Goal: Information Seeking & Learning: Learn about a topic

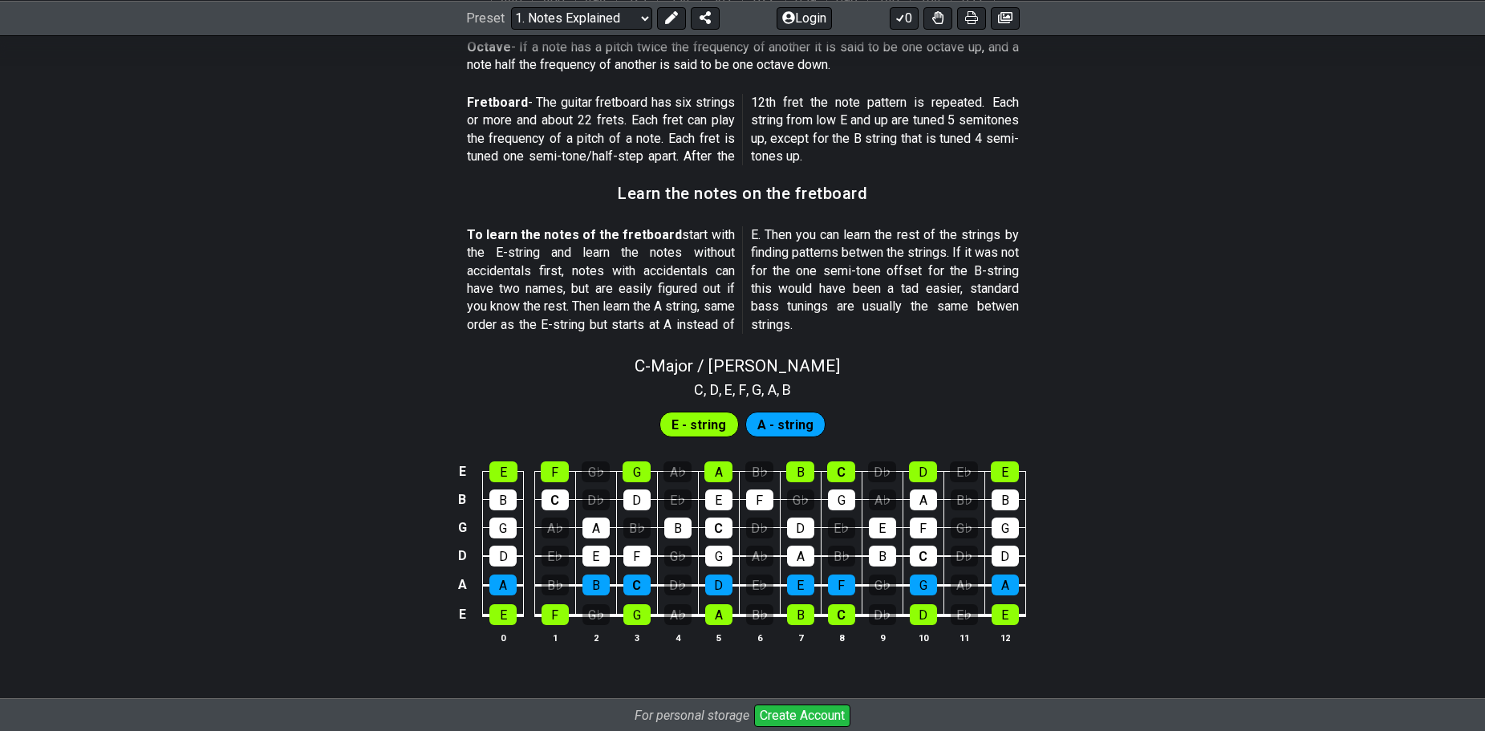
scroll to position [1364, 0]
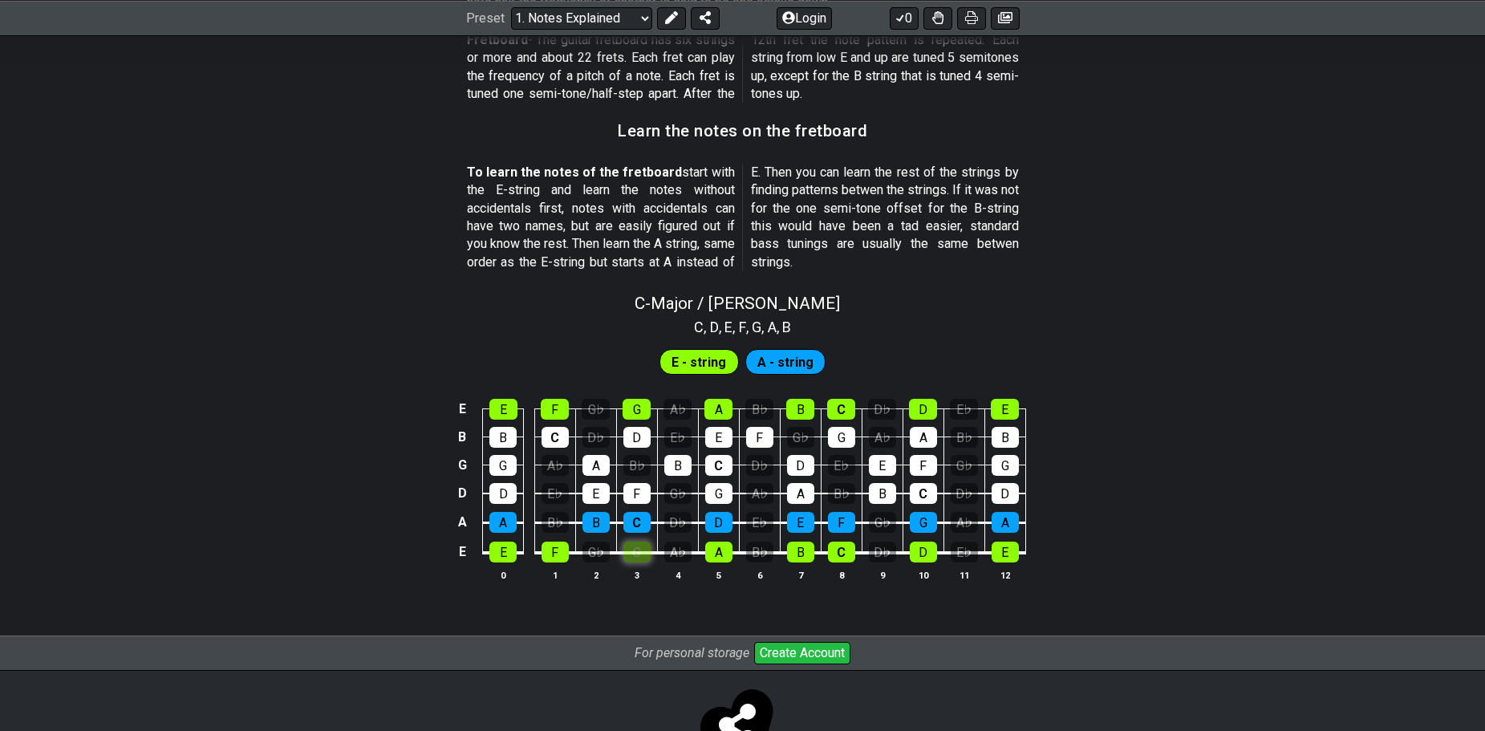
click at [624, 552] on div "G" at bounding box center [636, 551] width 27 height 21
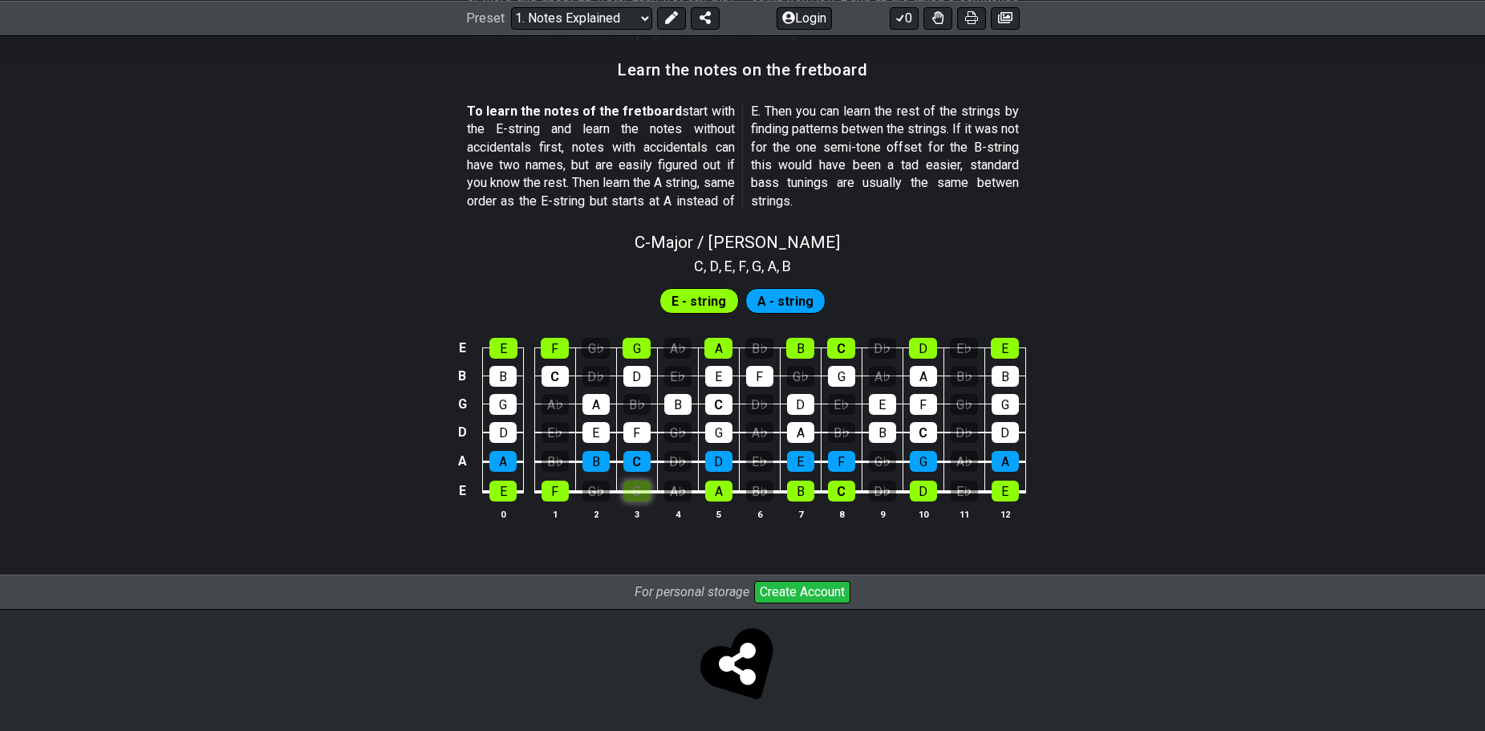
scroll to position [1428, 0]
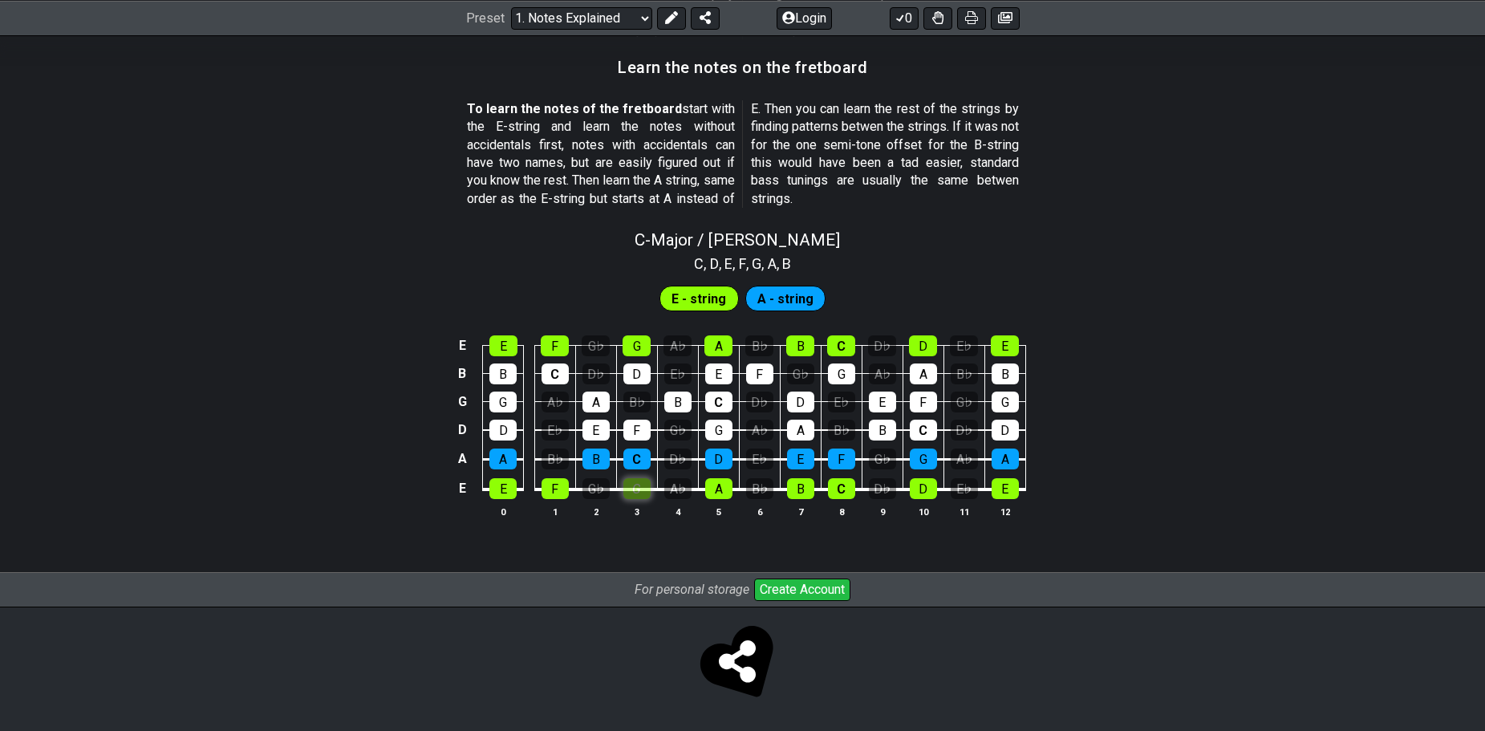
click at [639, 488] on div "G" at bounding box center [636, 488] width 27 height 21
click at [595, 492] on div "G♭" at bounding box center [595, 488] width 27 height 21
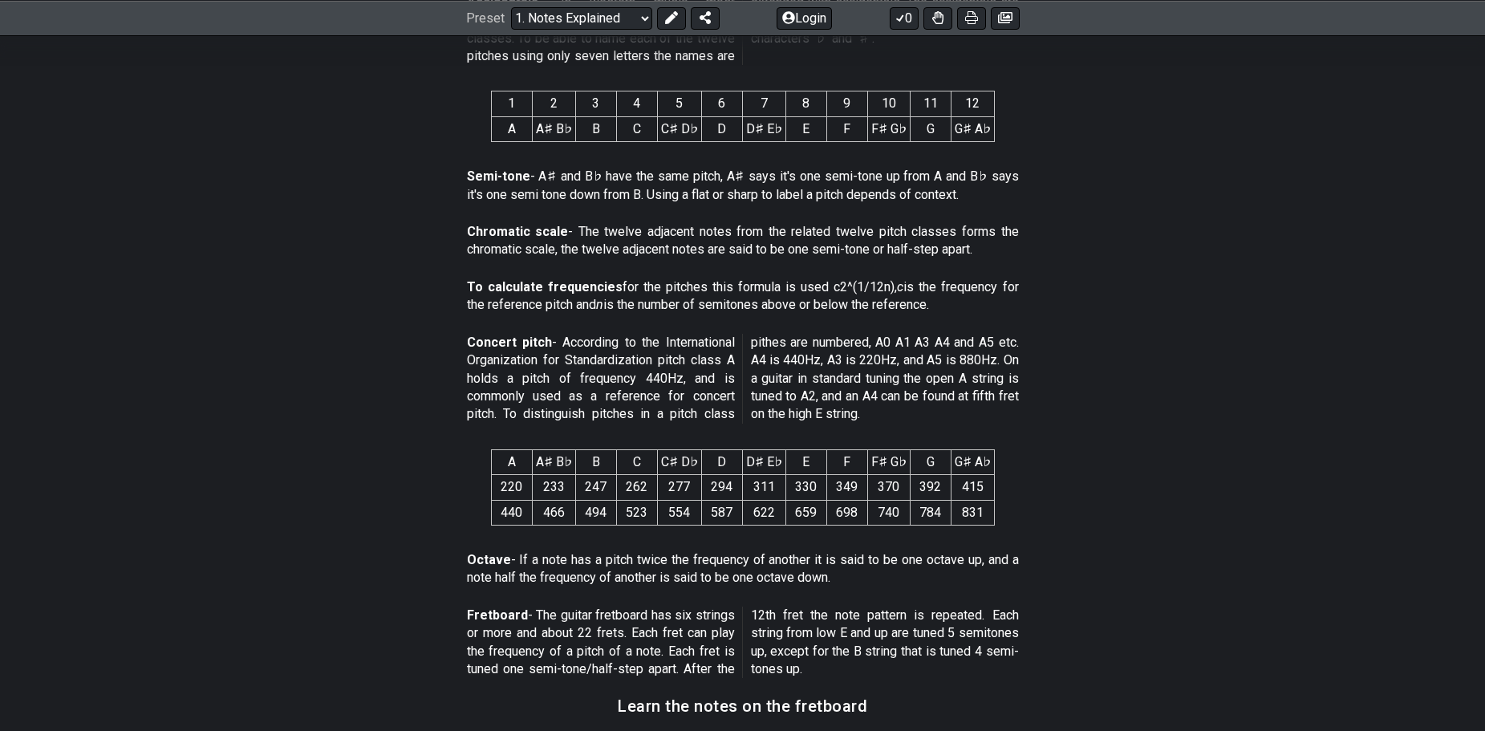
scroll to position [786, 0]
click at [633, 14] on select "Welcome to #fretflip! Initial Preset Custom Preset Minor Pentatonic Major Penta…" at bounding box center [581, 17] width 141 height 22
click at [511, 6] on select "Welcome to #fretflip! Initial Preset Custom Preset Minor Pentatonic Major Penta…" at bounding box center [581, 17] width 141 height 22
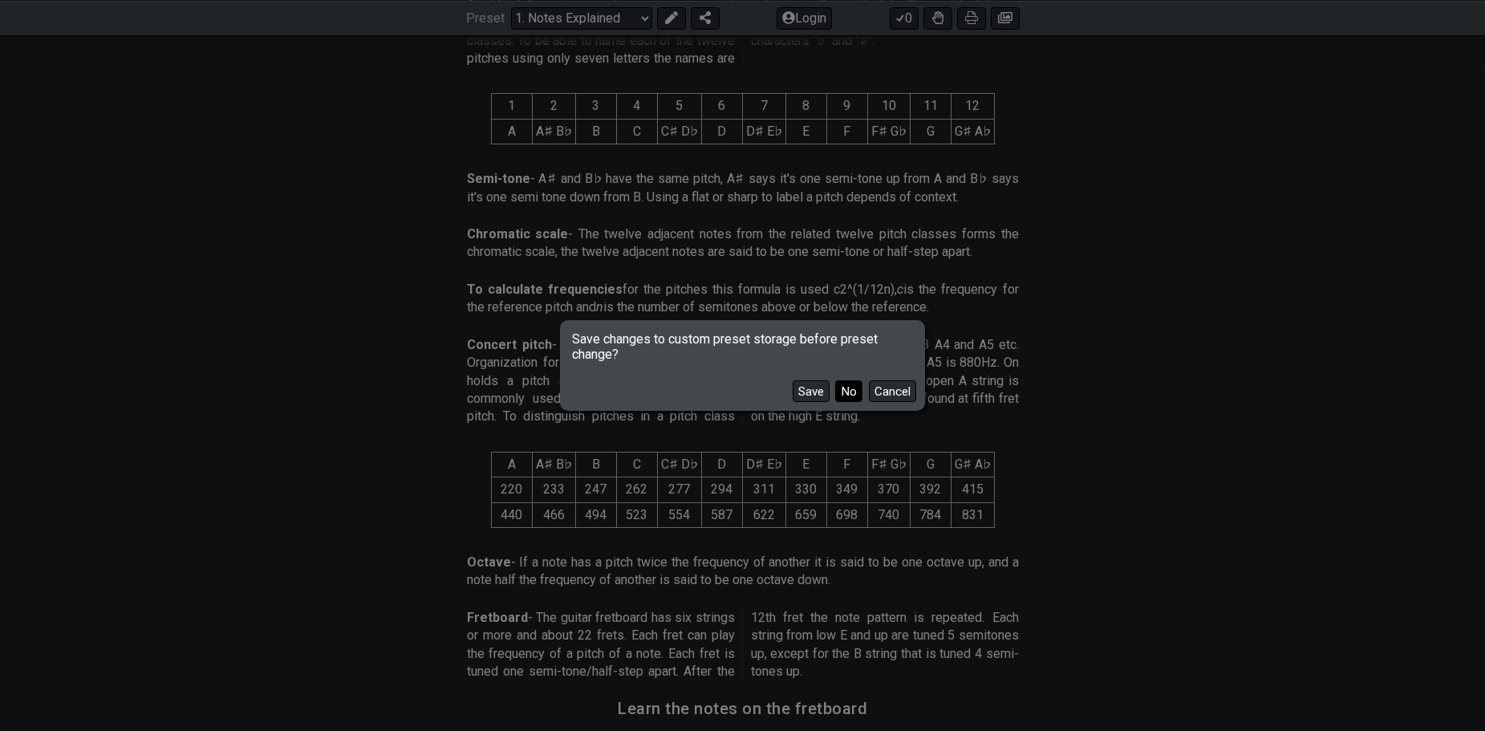
click at [845, 386] on button "No" at bounding box center [848, 391] width 27 height 22
select select "/scale-degrees-and-intervals"
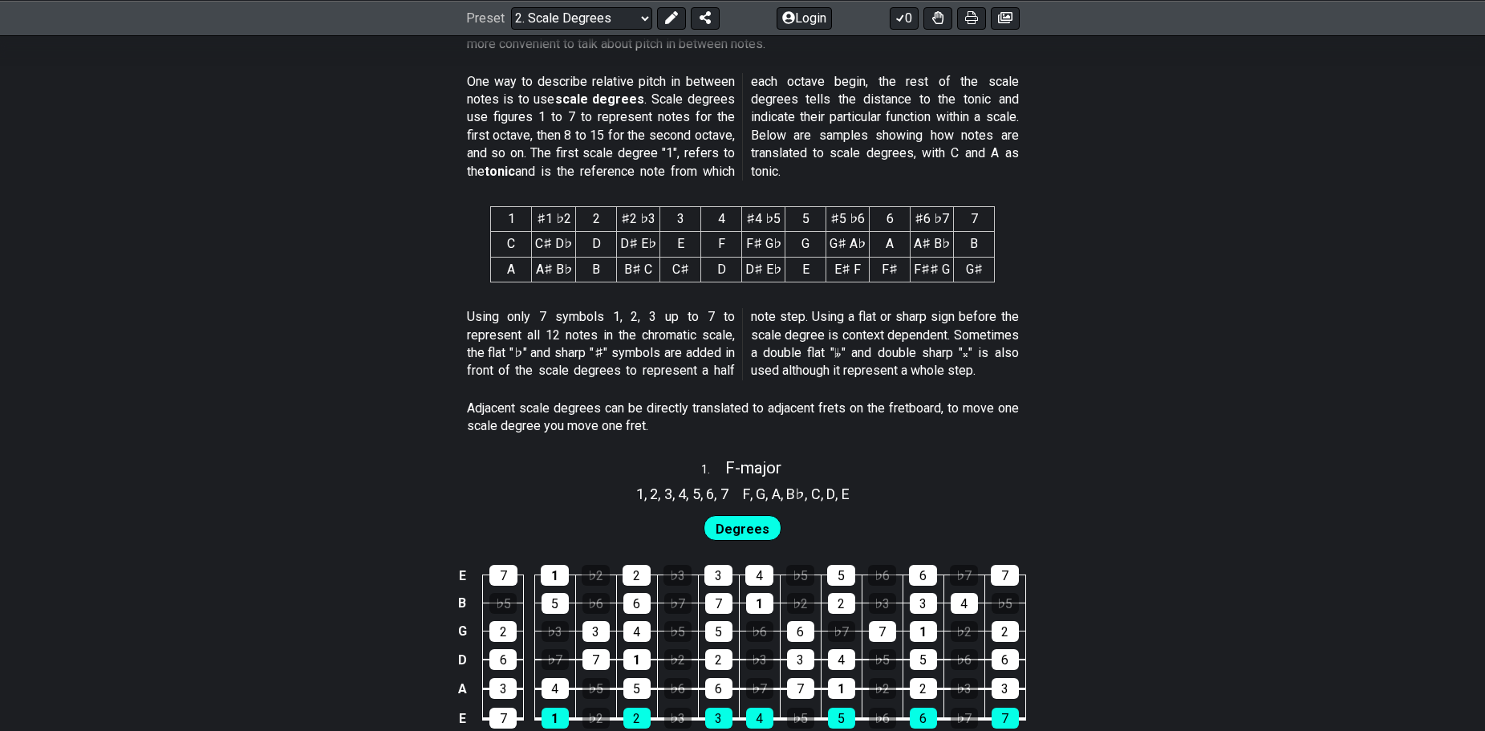
scroll to position [722, 0]
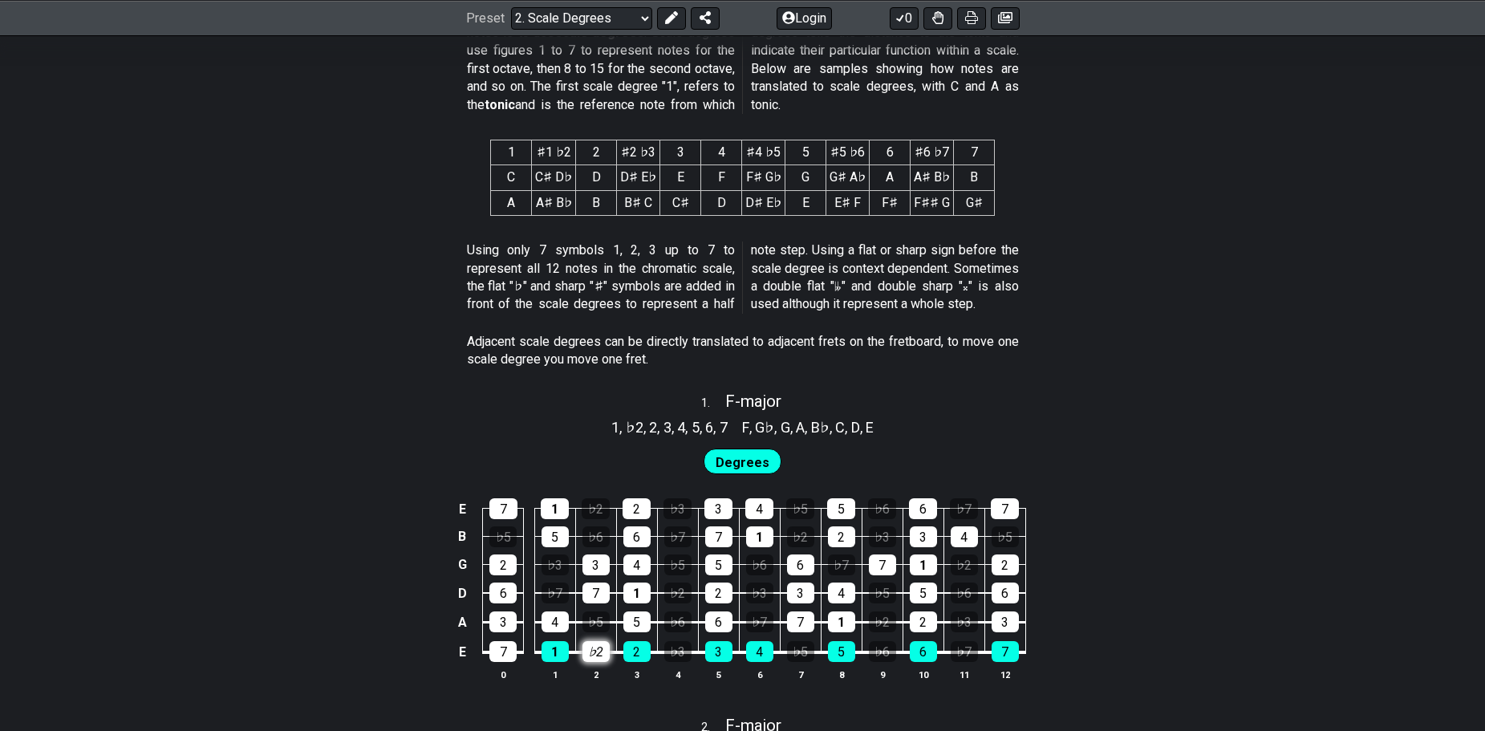
click at [585, 644] on div "♭2" at bounding box center [595, 651] width 27 height 21
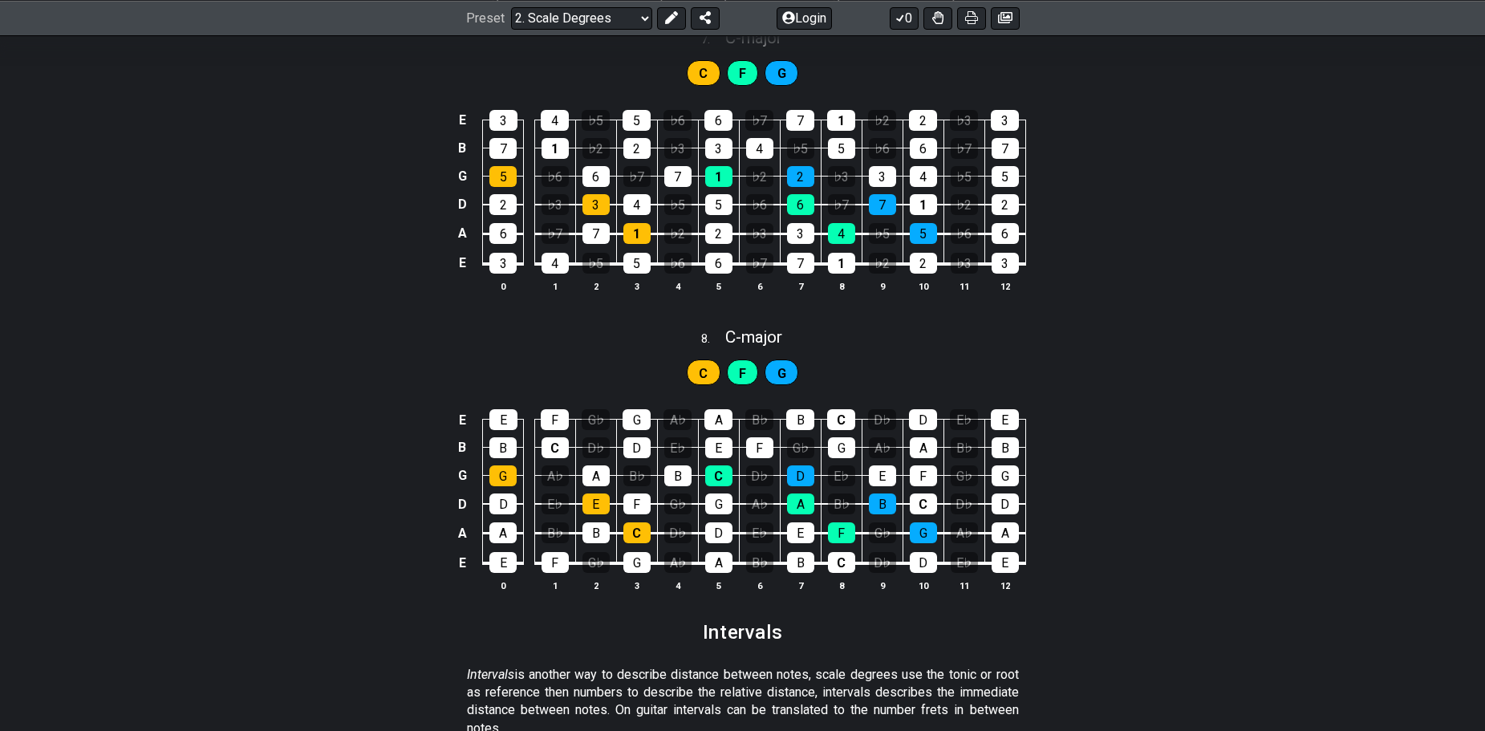
scroll to position [3545, 0]
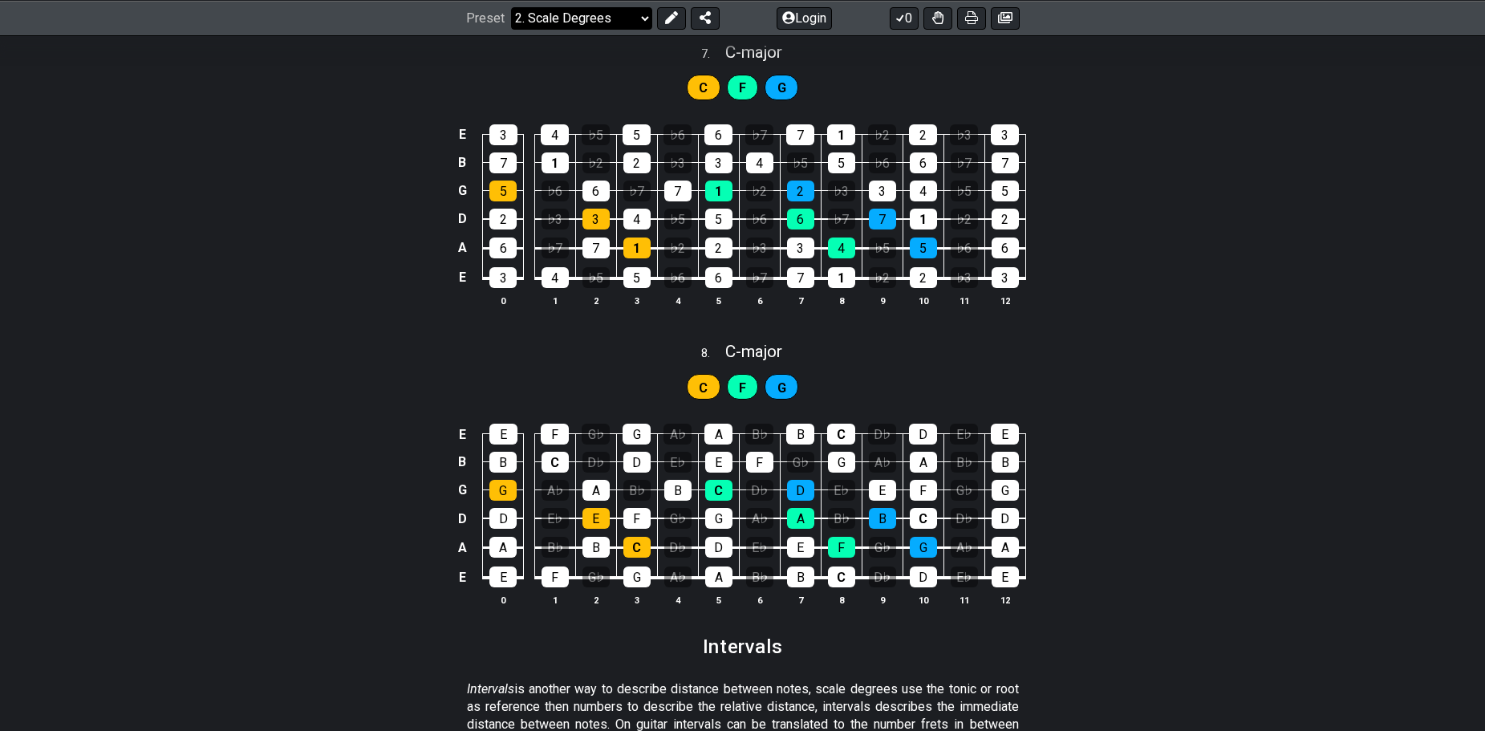
click at [620, 23] on select "Welcome to #fretflip! Initial Preset Custom Preset Minor Pentatonic Major Penta…" at bounding box center [581, 17] width 141 height 22
click at [385, 338] on div "8 . C - major" at bounding box center [742, 347] width 1485 height 30
select select "C"
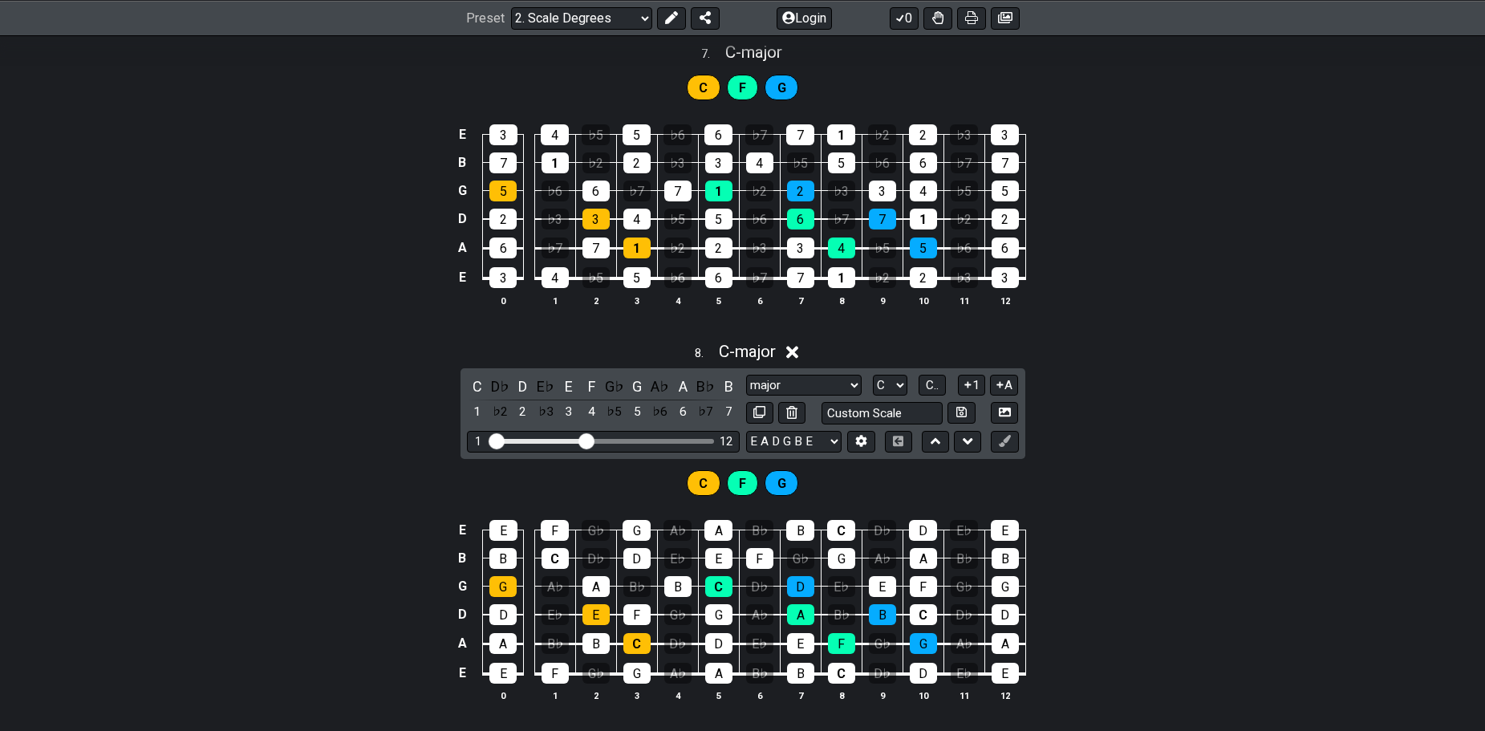
click at [386, 338] on div "8 . C - major" at bounding box center [742, 347] width 1485 height 30
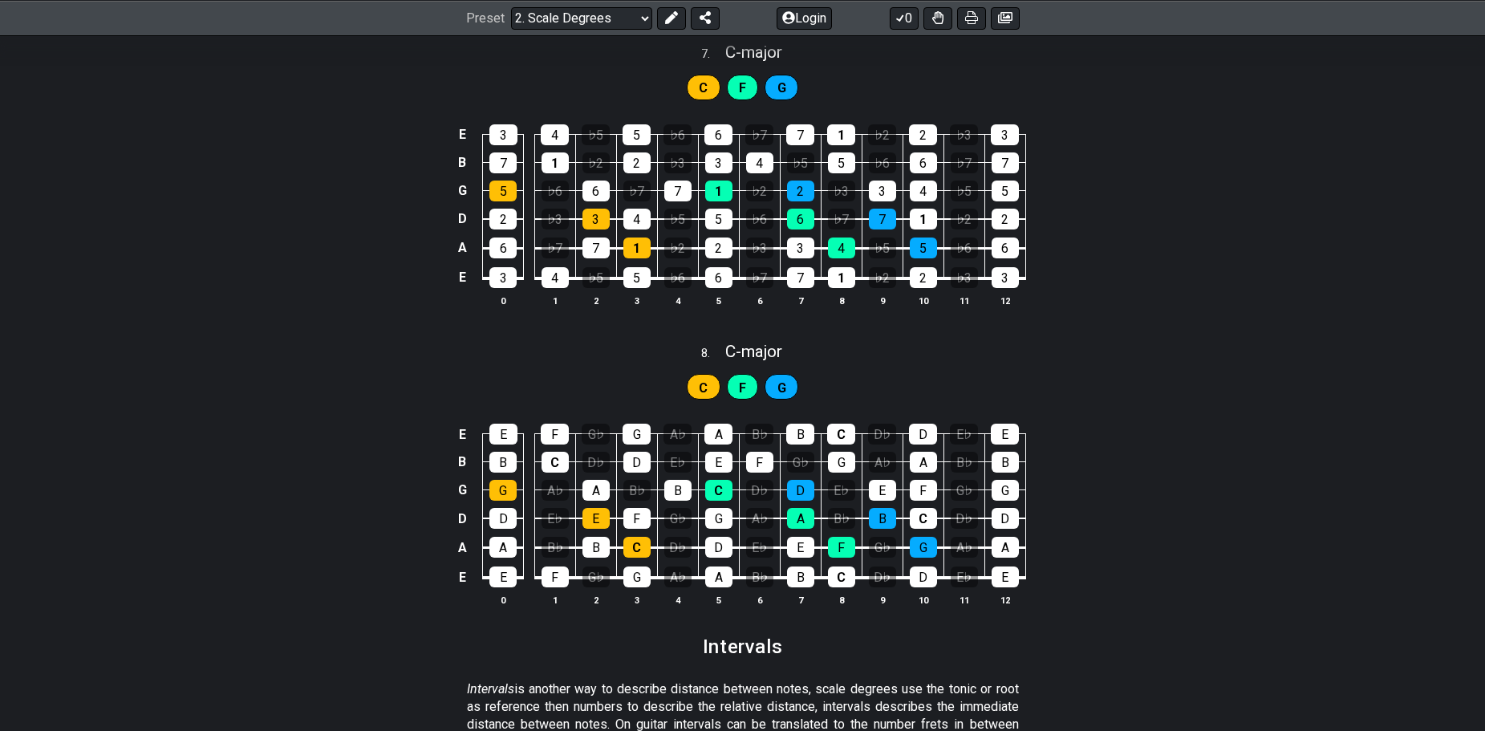
click at [487, 370] on div "C F G" at bounding box center [742, 383] width 1485 height 40
click at [369, 355] on div "8 . C - major" at bounding box center [742, 347] width 1485 height 30
select select "C"
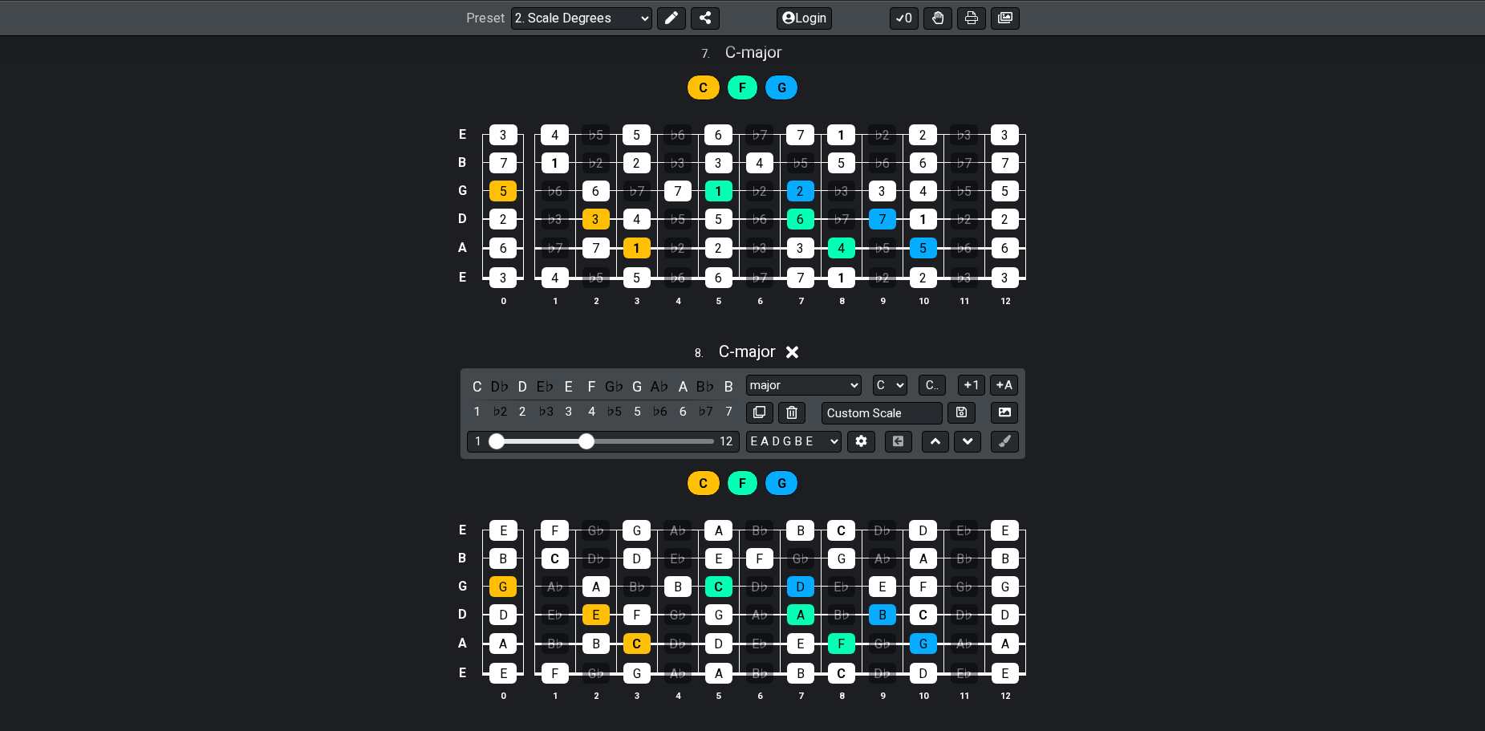
click at [368, 355] on div "8 . C - major" at bounding box center [742, 347] width 1485 height 30
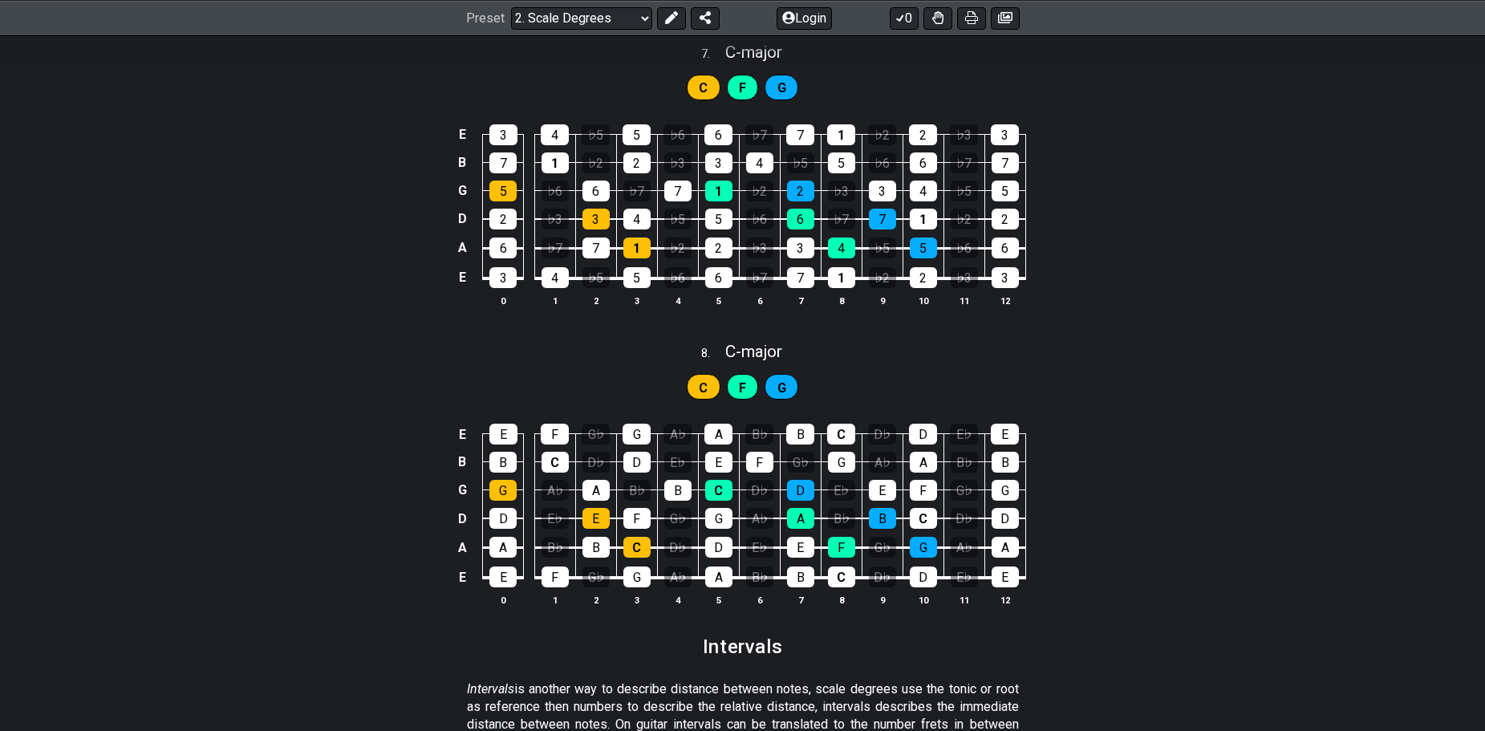
click at [368, 355] on div "8 . C - major" at bounding box center [742, 347] width 1485 height 30
select select "C"
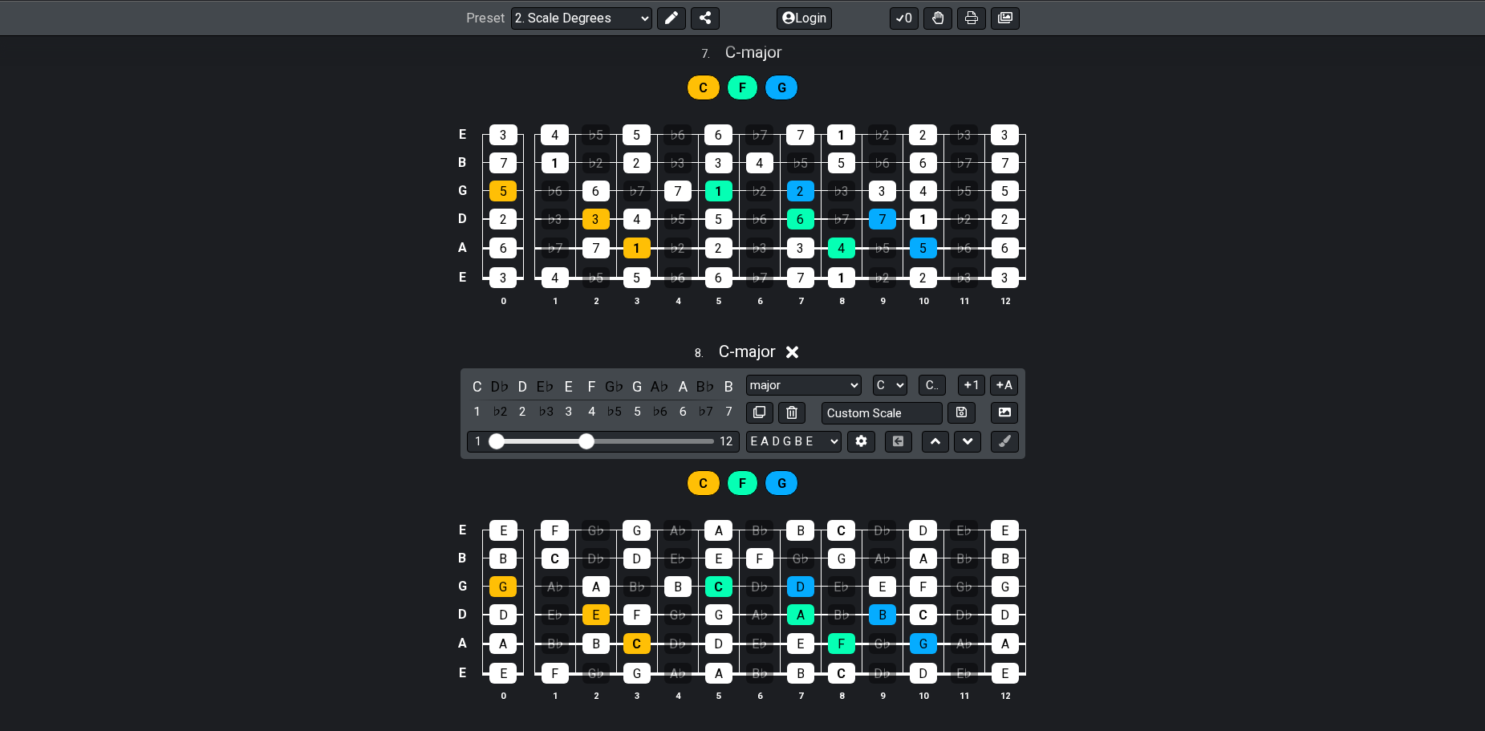
click at [368, 355] on div "8 . C - major" at bounding box center [742, 347] width 1485 height 30
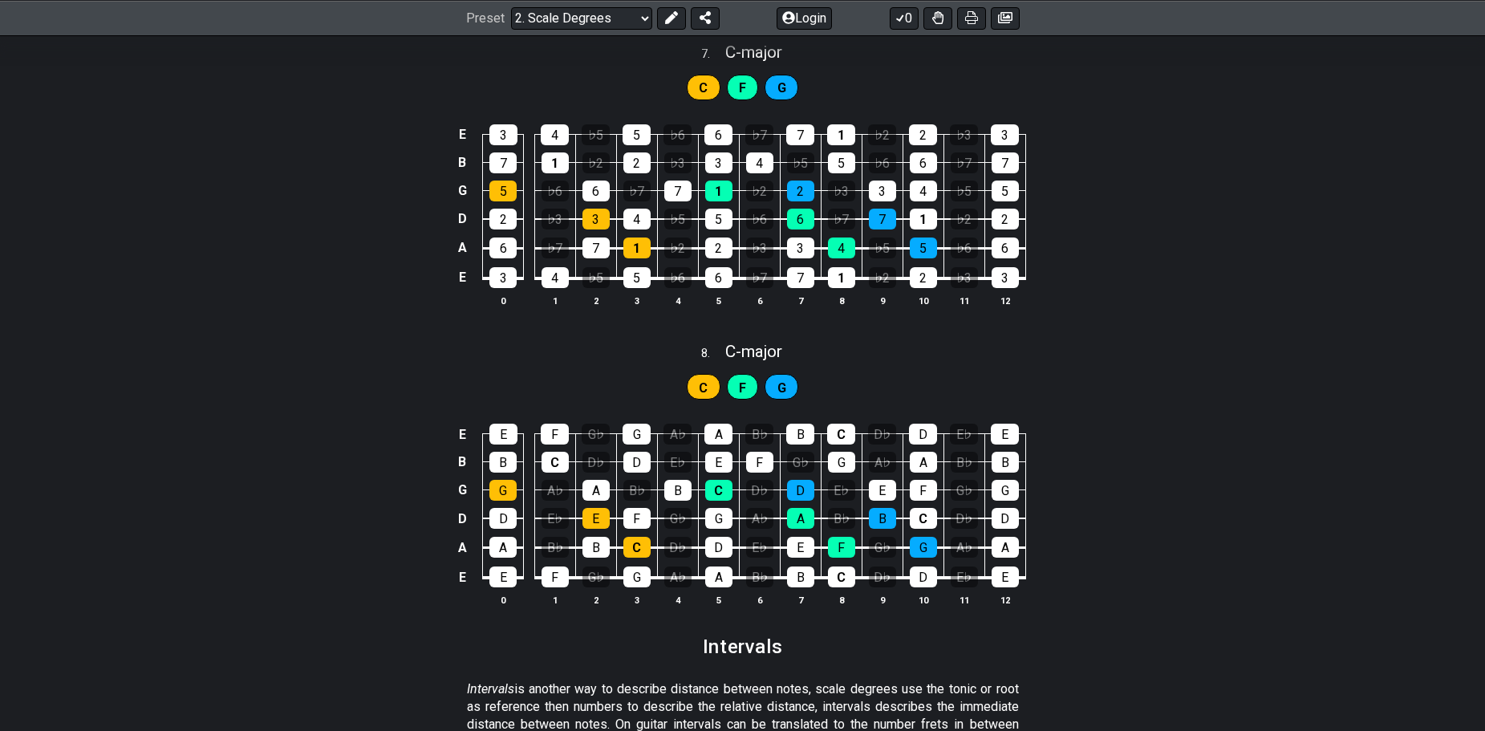
click at [1404, 156] on div "E 3 4 ♭5 5 ♭6 6 ♭7 7 1 ♭2 2 ♭3 3 B 7 1 ♭2 2 ♭3 3 4 ♭5 5 ♭6 6 ♭7 7 G 5 ♭6 6 ♭7 7…" at bounding box center [742, 215] width 1485 height 225
